Goal: Task Accomplishment & Management: Manage account settings

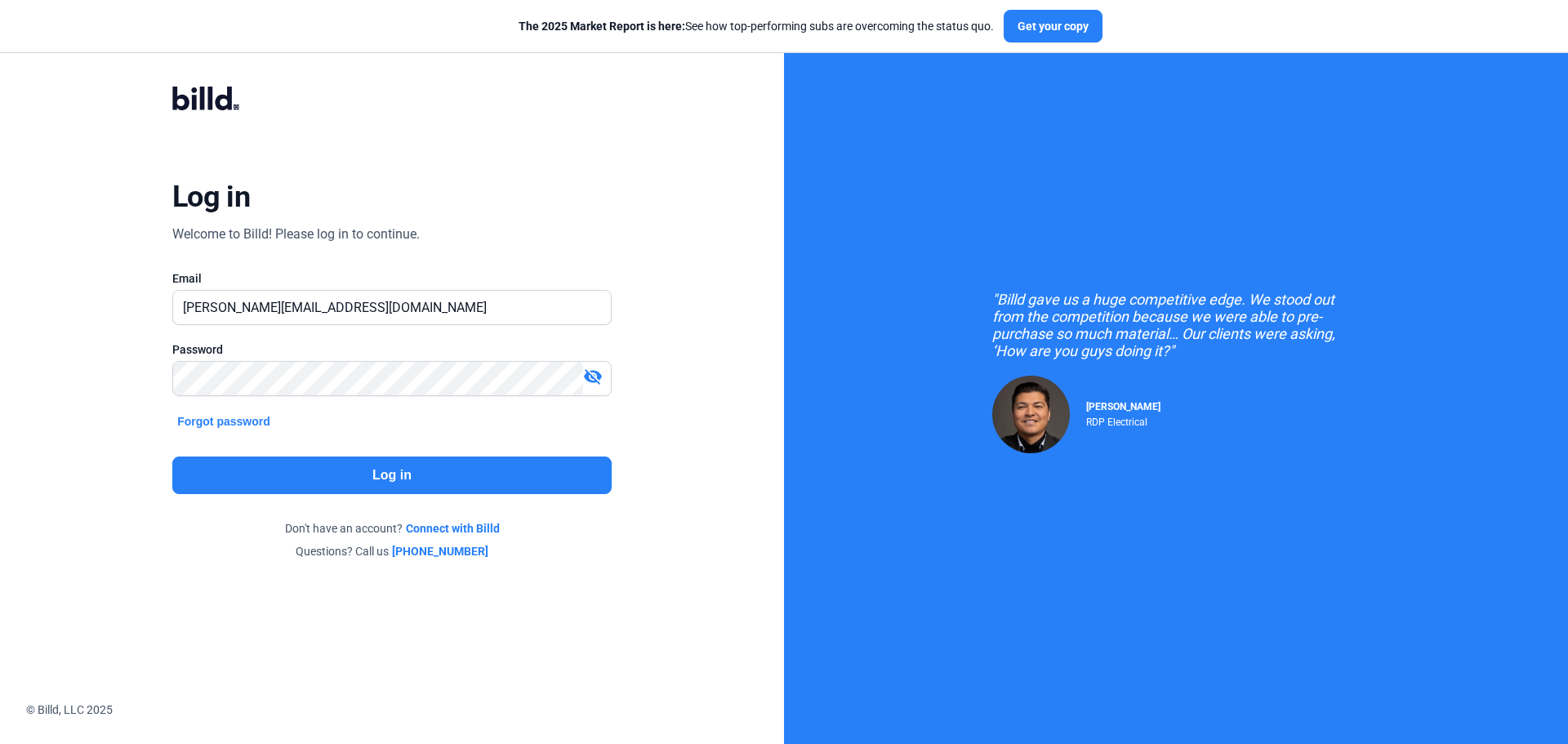
click at [386, 471] on button "Log in" at bounding box center [392, 475] width 439 height 38
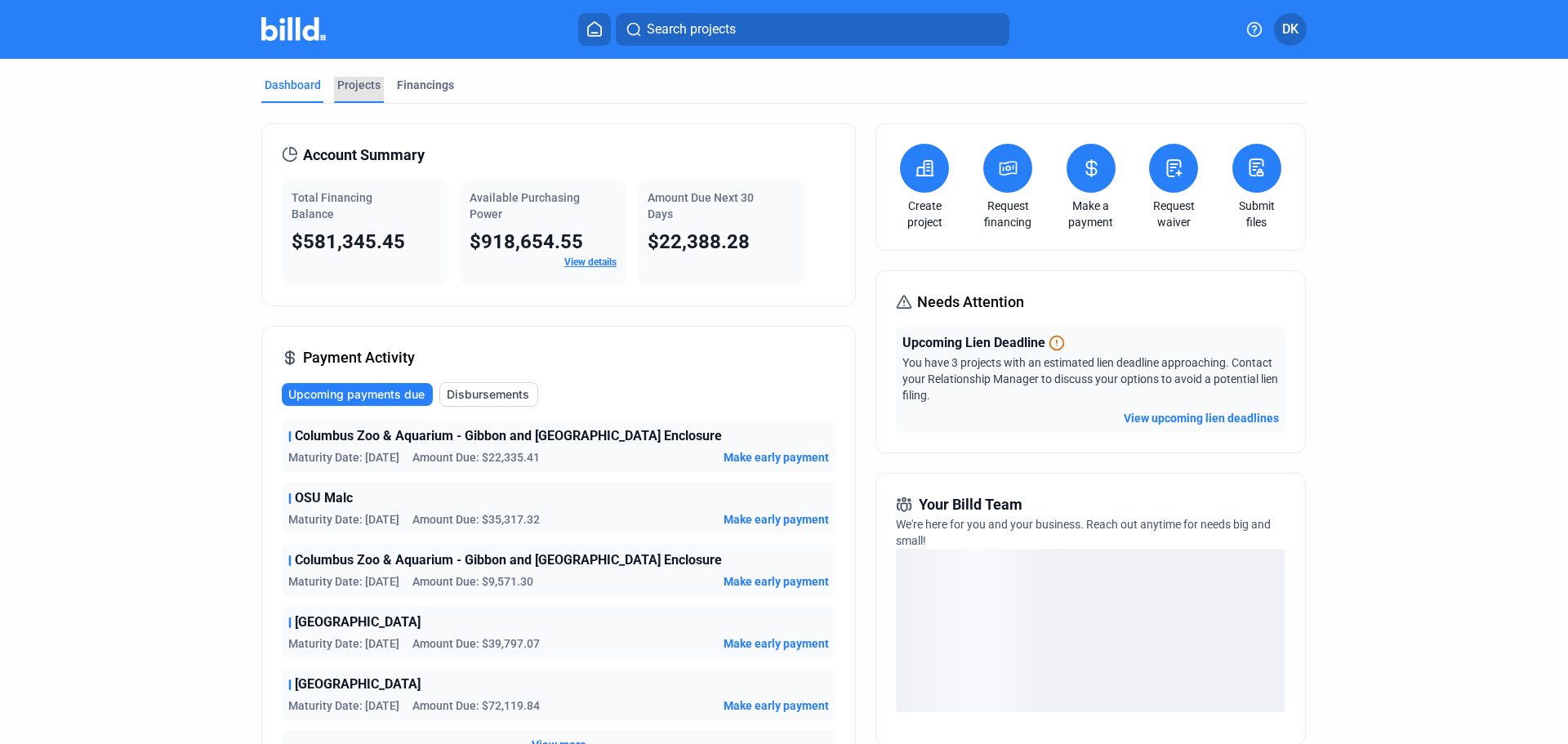
click at [366, 86] on div "Projects" at bounding box center [359, 84] width 43 height 16
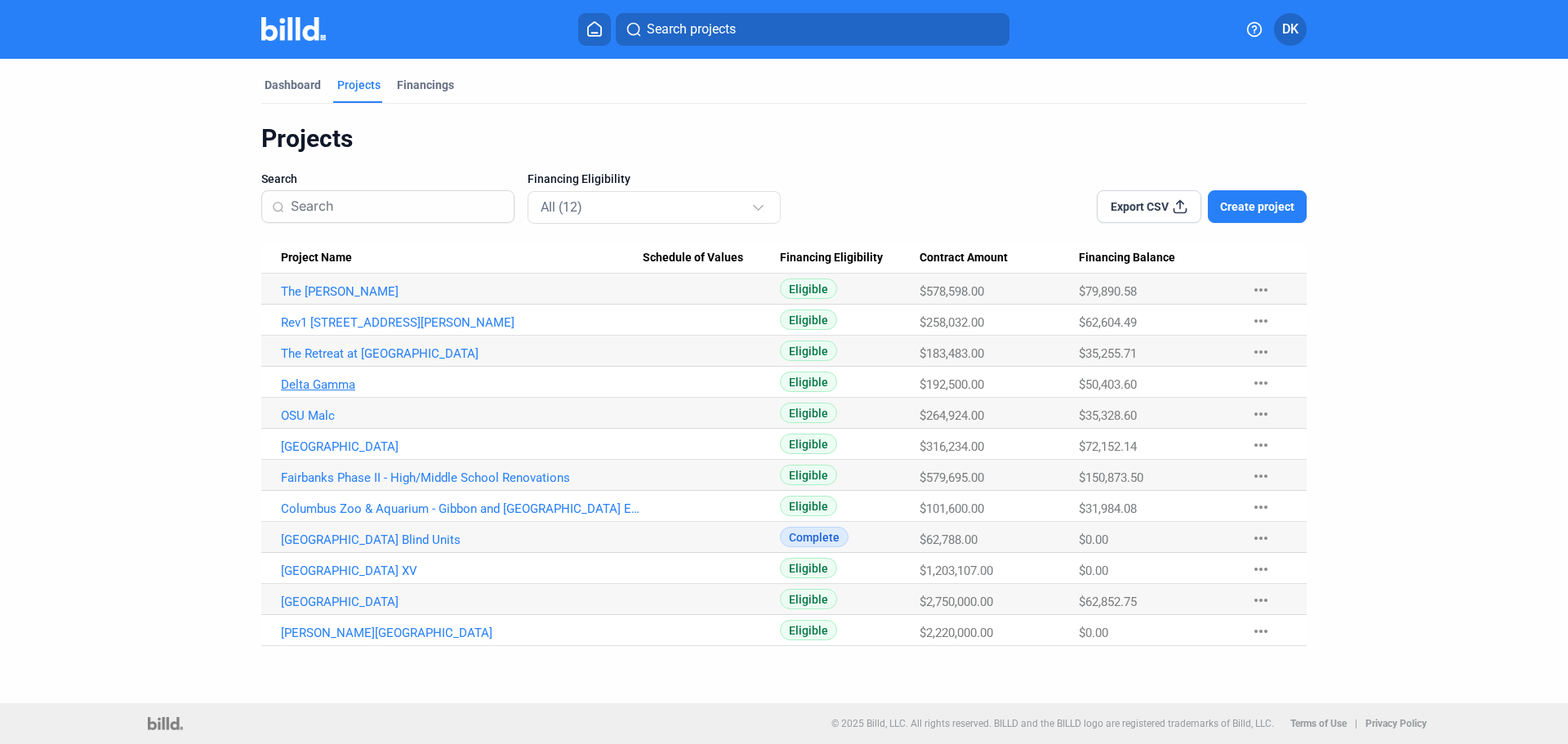
click at [330, 299] on link "Delta Gamma" at bounding box center [462, 292] width 362 height 14
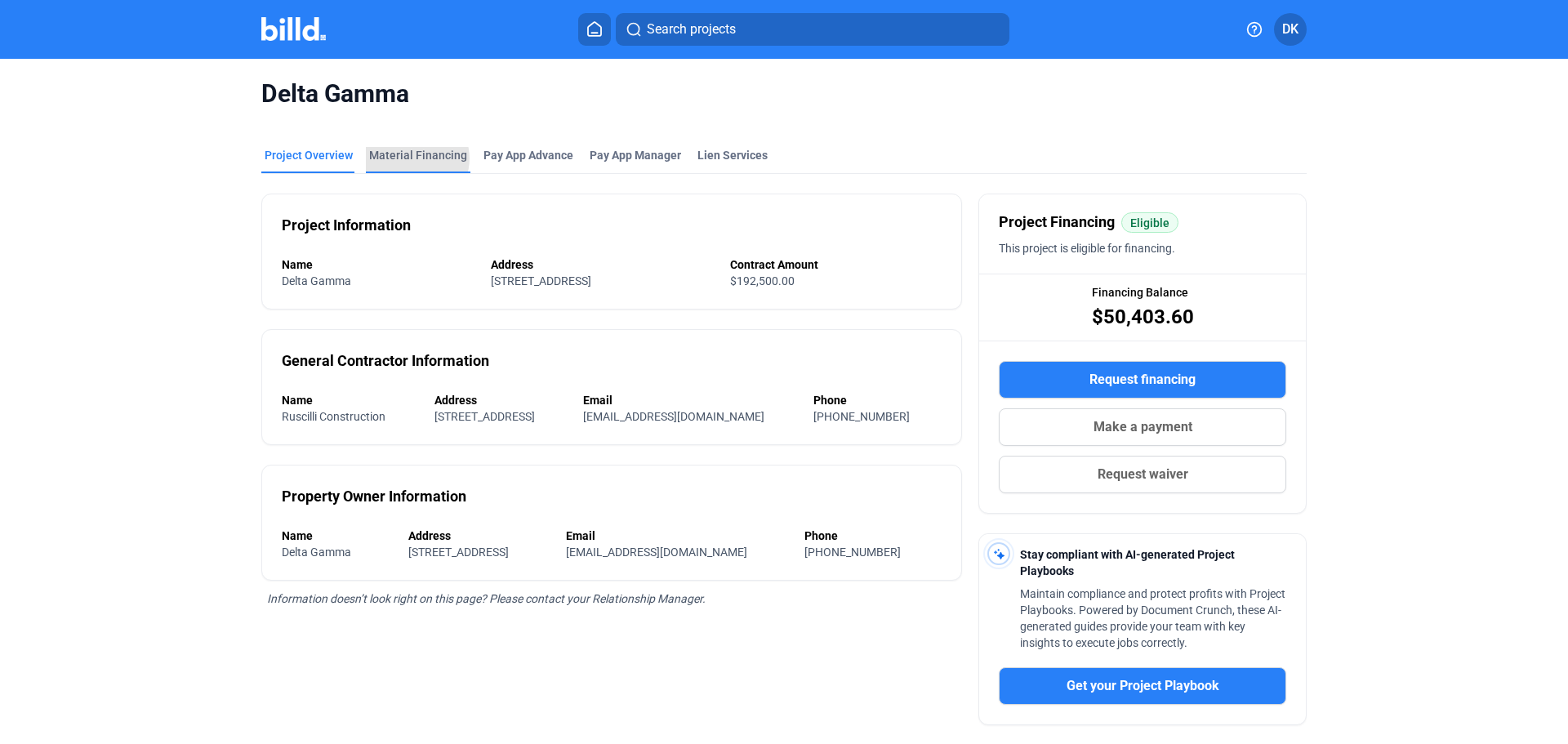
click at [410, 158] on div "Material Financing" at bounding box center [418, 155] width 98 height 16
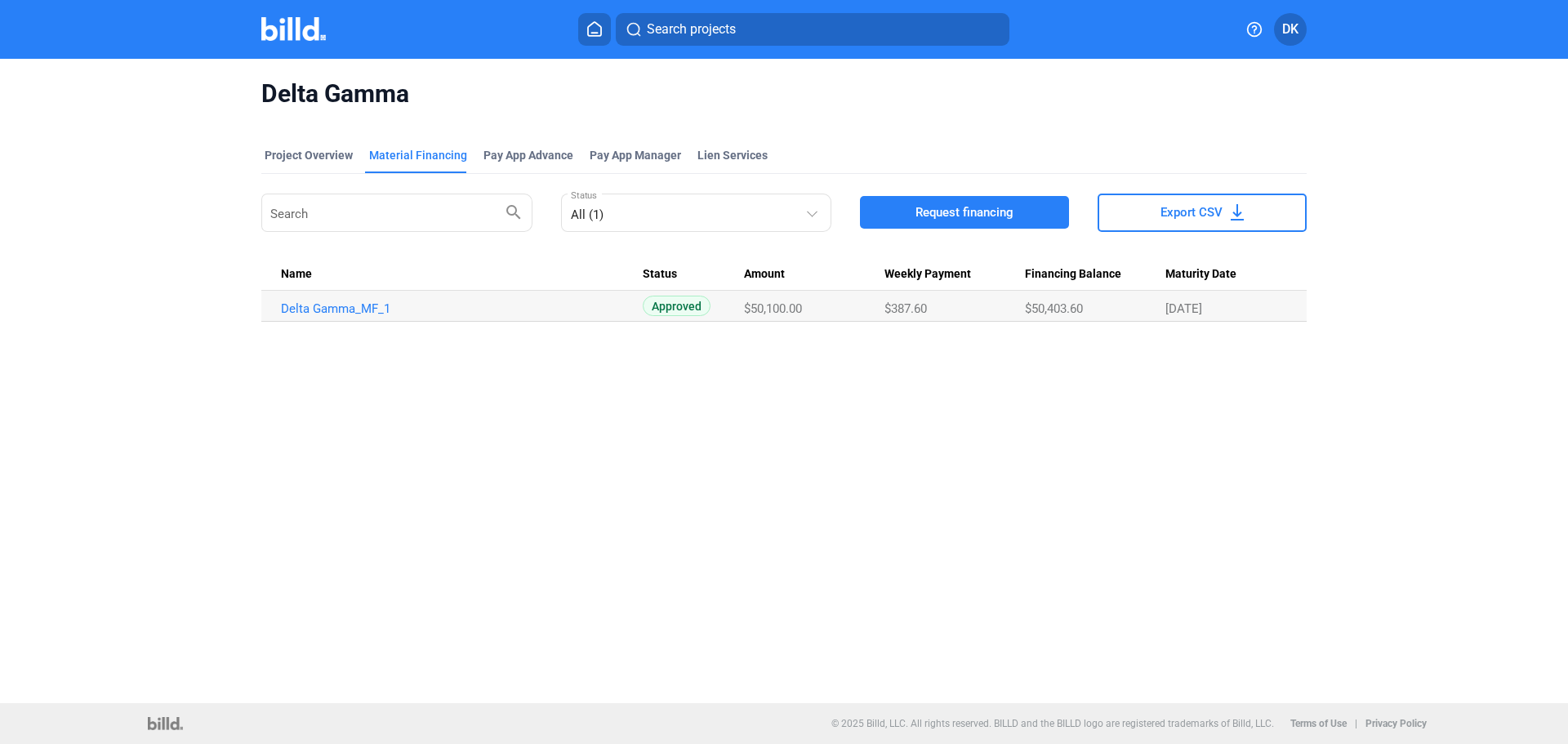
click at [294, 317] on td "Delta Gamma_MF_1" at bounding box center [452, 306] width 382 height 31
click at [299, 302] on link "Delta Gamma_MF_1" at bounding box center [462, 309] width 362 height 14
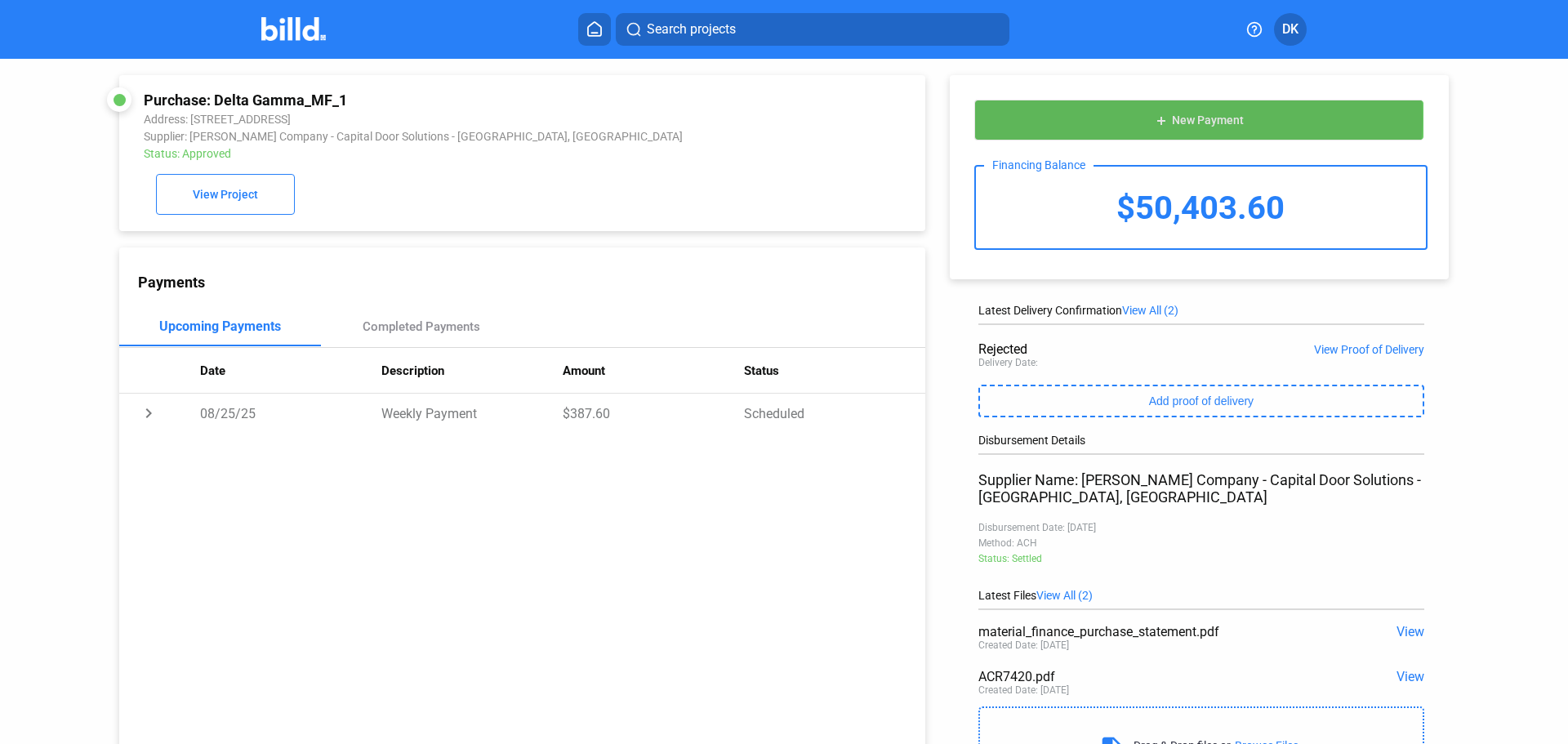
click at [1176, 118] on span "New Payment" at bounding box center [1208, 120] width 72 height 13
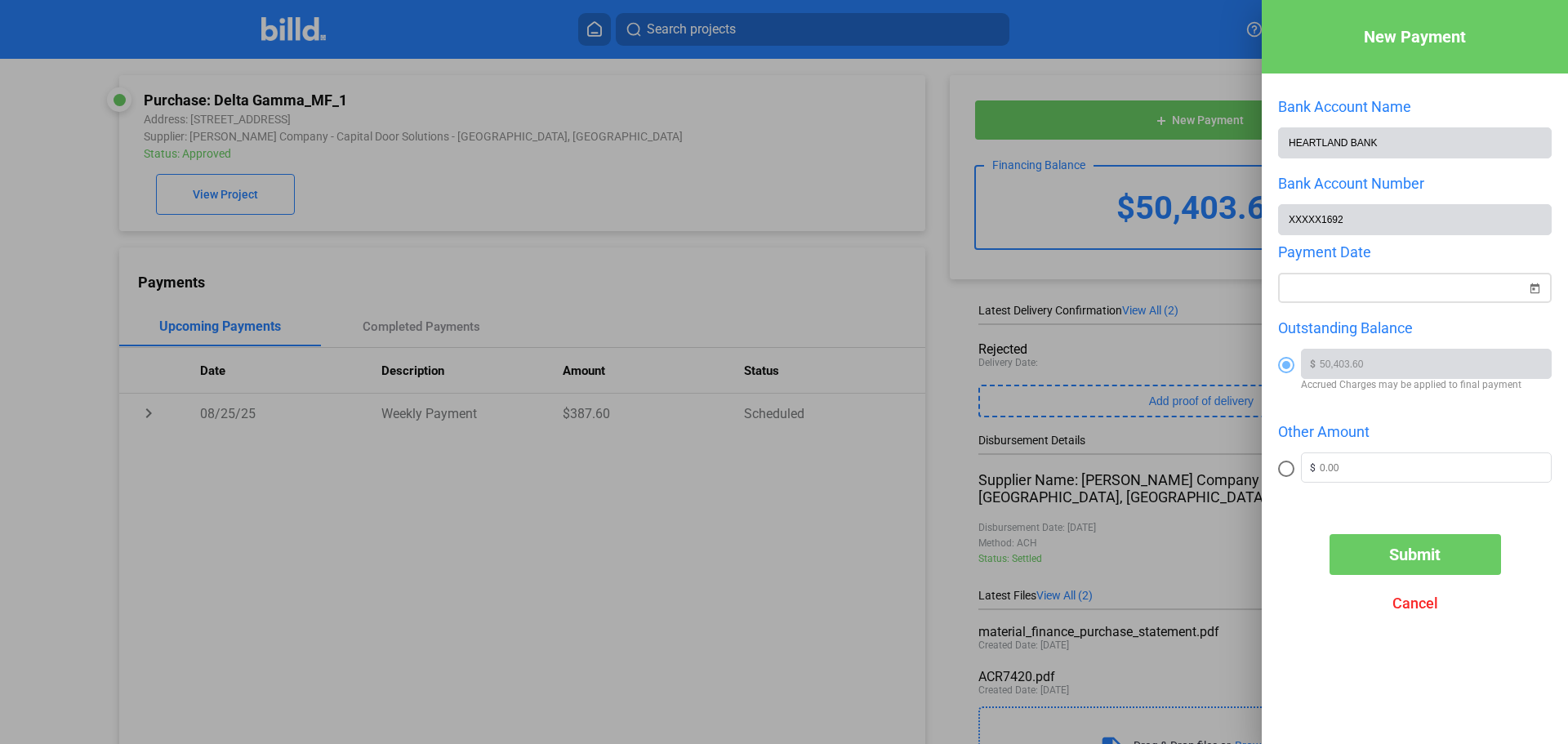
click at [1375, 284] on div "New Payment Bank Account Name HEARTLAND BANK Bank Account Number XXXXX1692 Paym…" at bounding box center [784, 372] width 1568 height 744
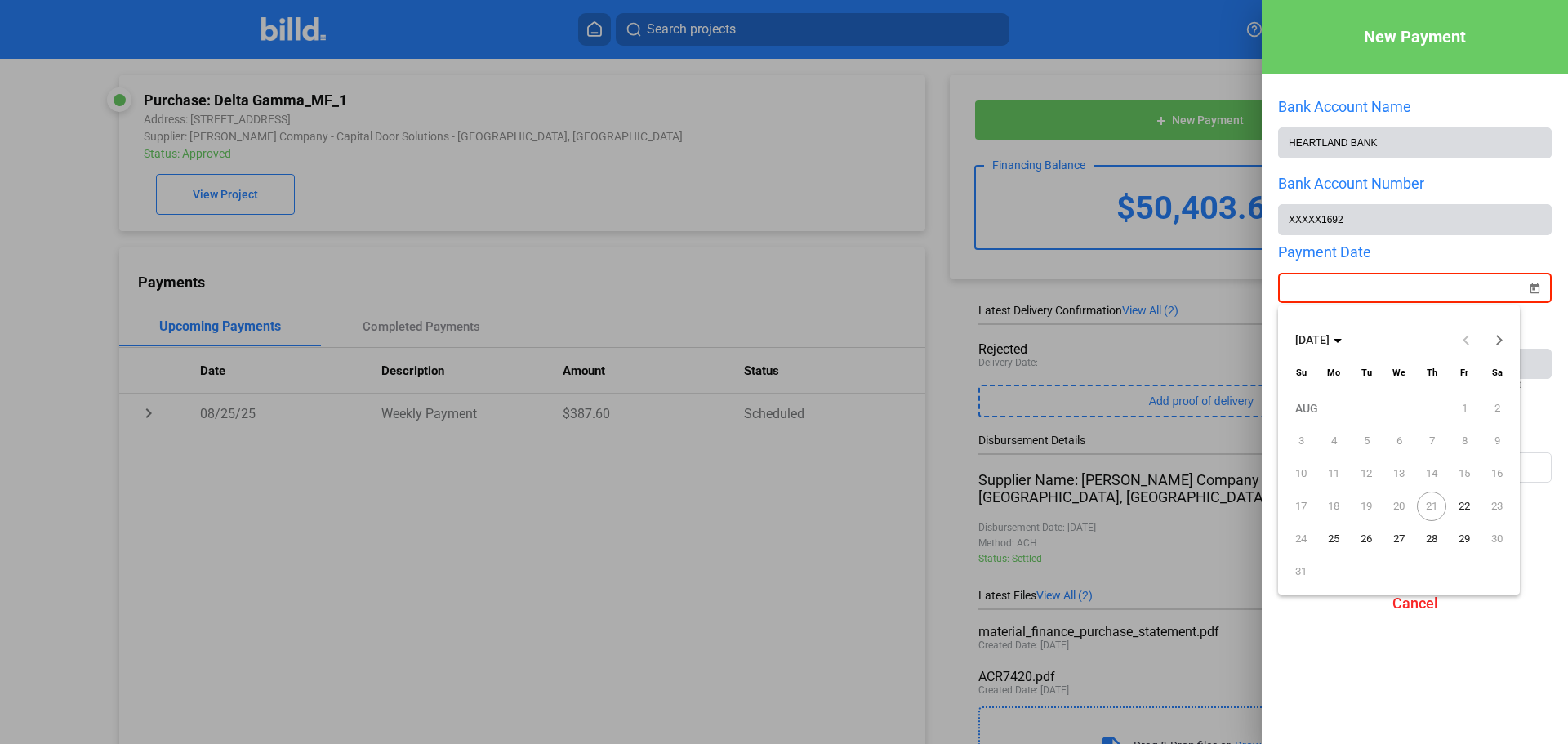
click at [1459, 508] on span "22" at bounding box center [1464, 506] width 30 height 30
type input "[DATE]"
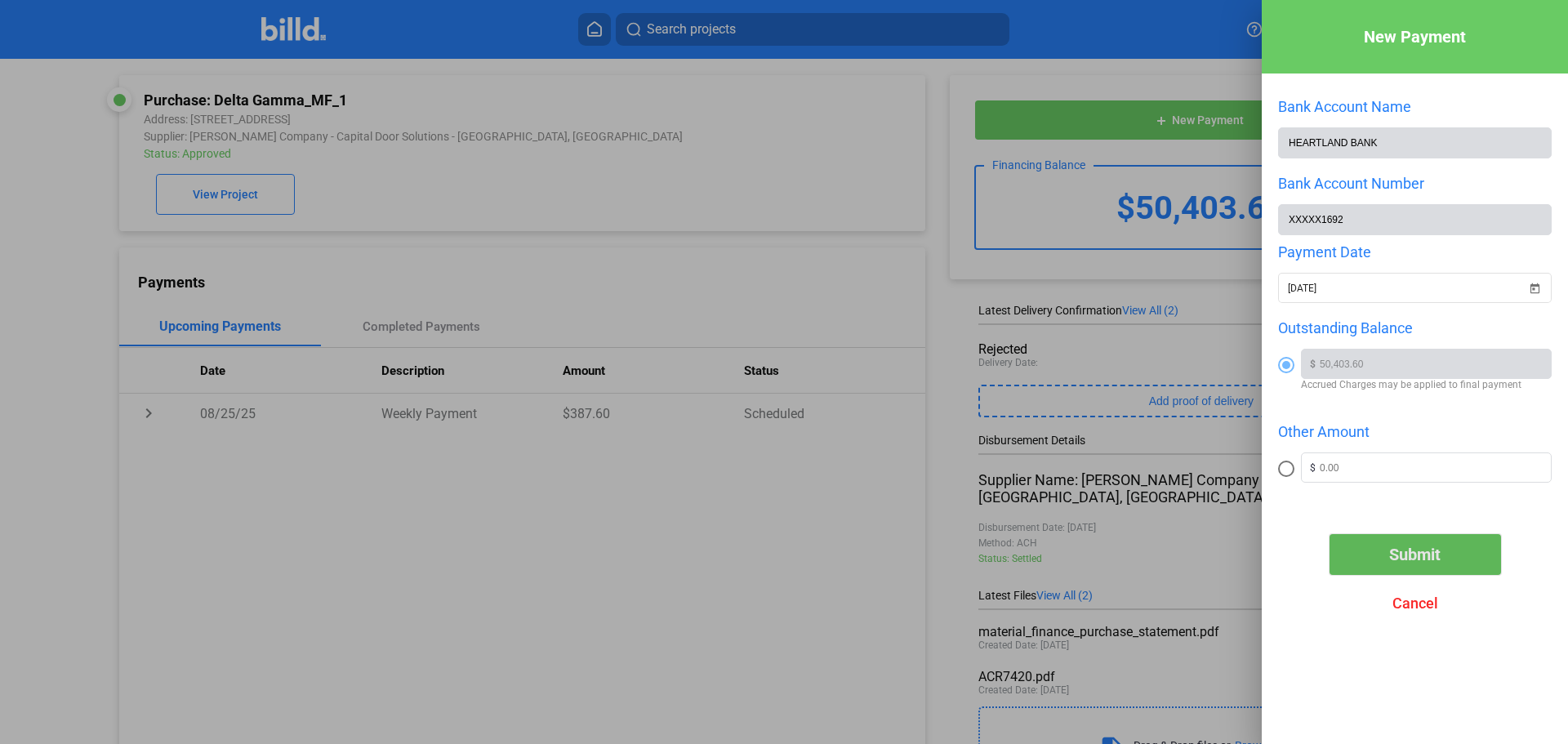
click at [1421, 556] on span "Submit" at bounding box center [1414, 555] width 51 height 20
